Goal: Task Accomplishment & Management: Manage account settings

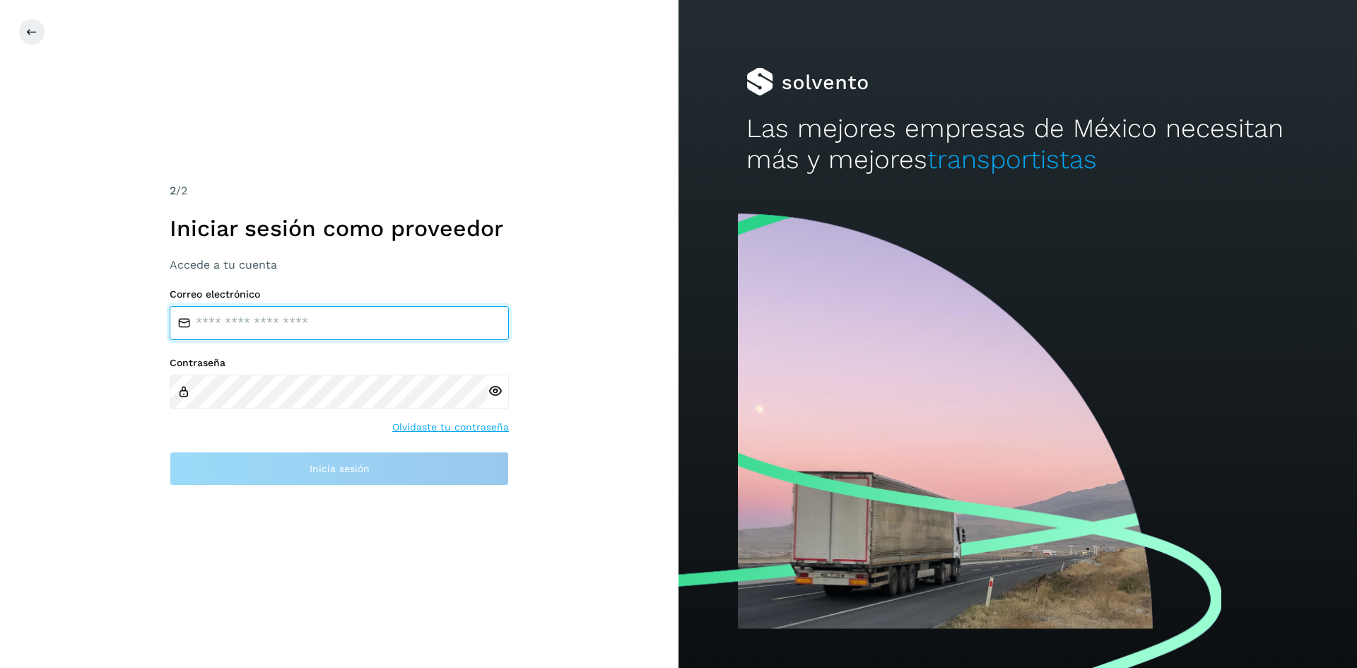
type input "**********"
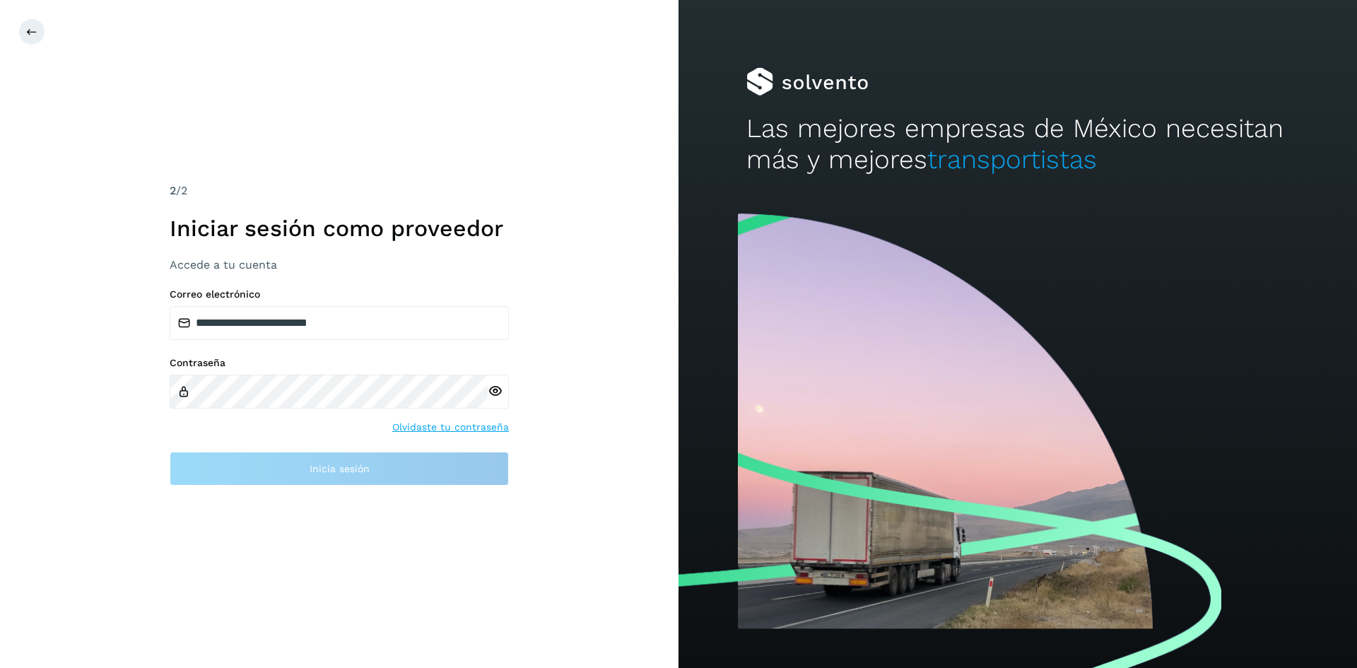
click at [512, 546] on div "**********" at bounding box center [339, 334] width 679 height 668
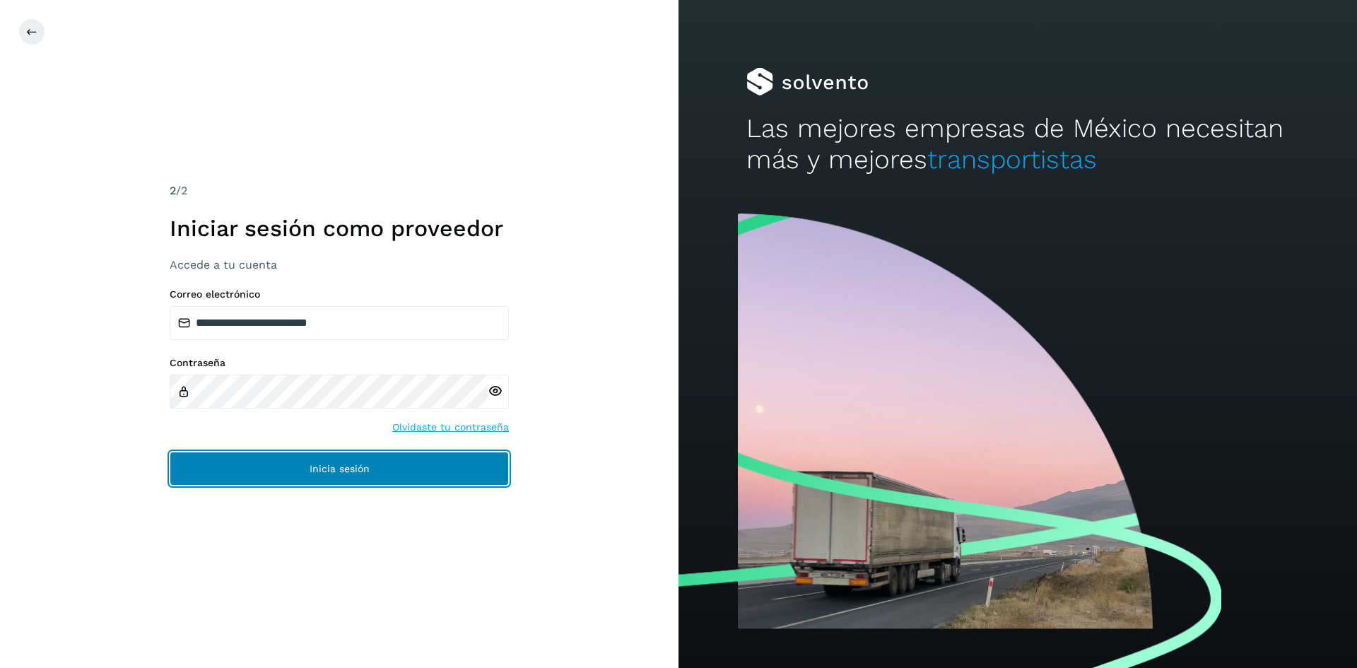
click at [452, 470] on button "Inicia sesión" at bounding box center [339, 469] width 339 height 34
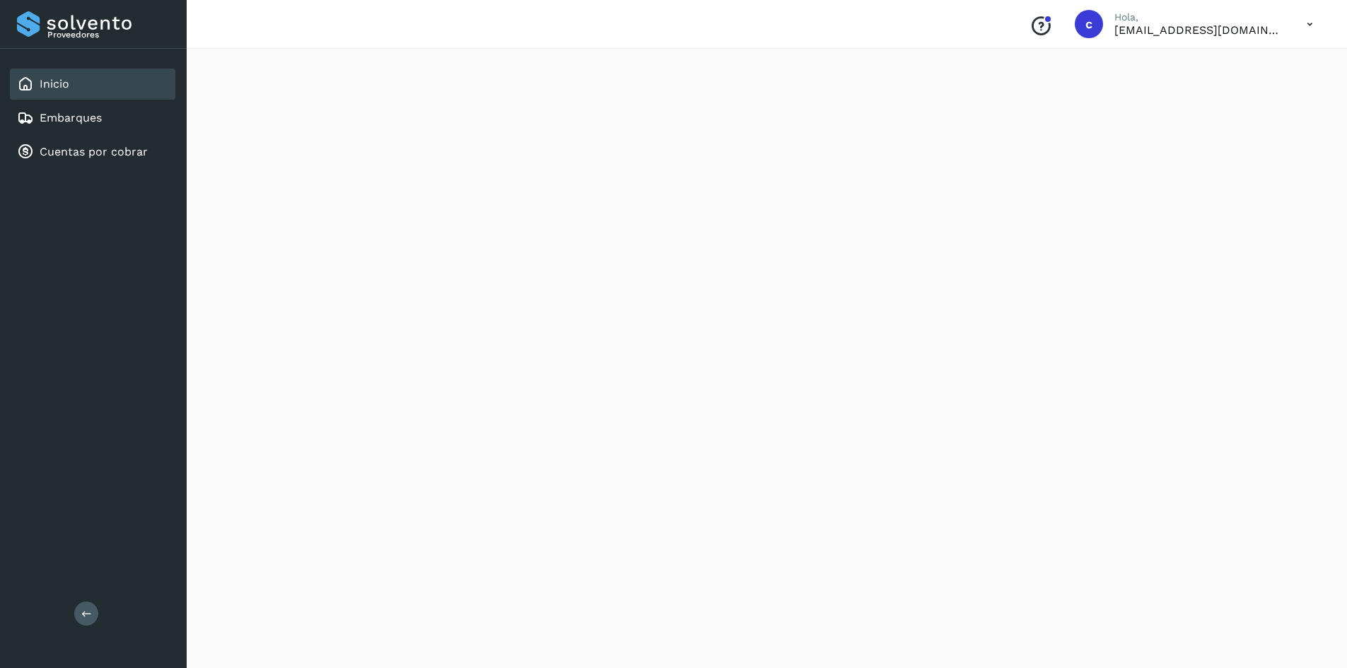
scroll to position [71, 0]
